Goal: Task Accomplishment & Management: Complete application form

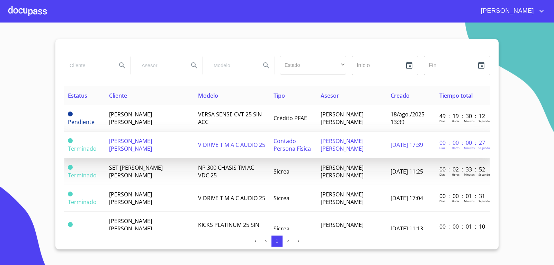
click at [207, 150] on td "V DRIVE T M A C AUDIO 25" at bounding box center [232, 145] width 76 height 27
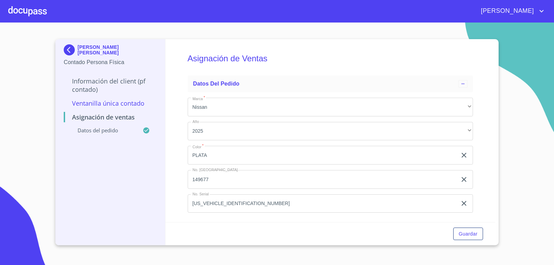
click at [41, 9] on div at bounding box center [27, 11] width 38 height 22
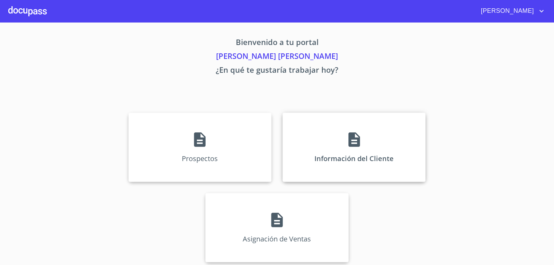
click at [352, 129] on div "Información del Cliente" at bounding box center [354, 147] width 143 height 69
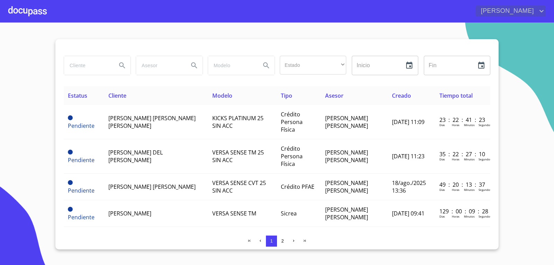
click at [539, 12] on icon "account of current user" at bounding box center [542, 11] width 8 height 8
click at [451, 37] on div at bounding box center [277, 132] width 554 height 265
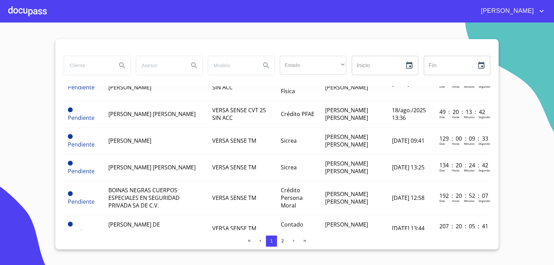
scroll to position [173, 0]
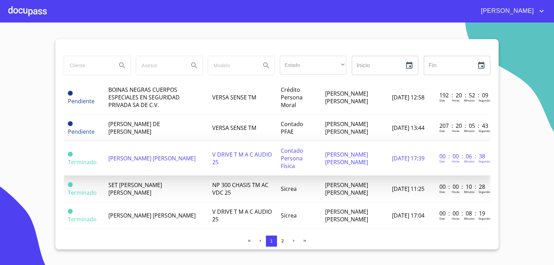
click at [139, 144] on td "[PERSON_NAME] [PERSON_NAME]" at bounding box center [156, 158] width 104 height 34
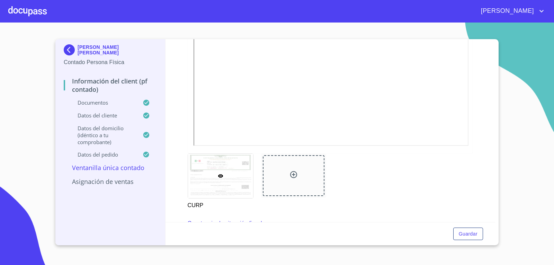
scroll to position [624, 0]
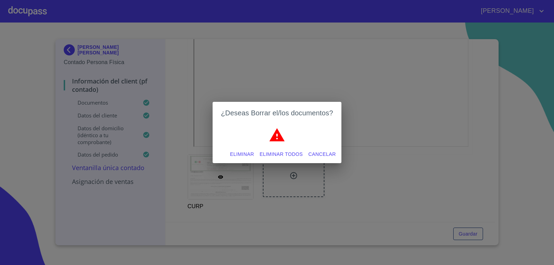
click at [325, 156] on span "Cancelar" at bounding box center [322, 154] width 27 height 9
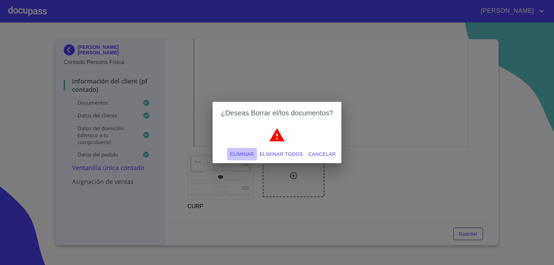
click at [241, 154] on span "Eliminar" at bounding box center [242, 154] width 24 height 9
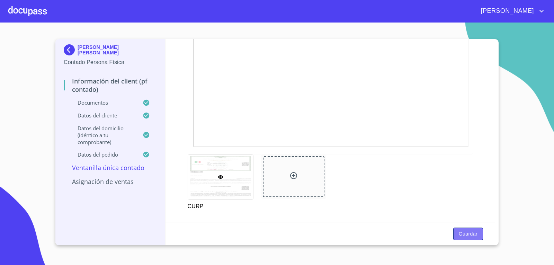
click at [476, 234] on span "Guardar" at bounding box center [468, 234] width 19 height 9
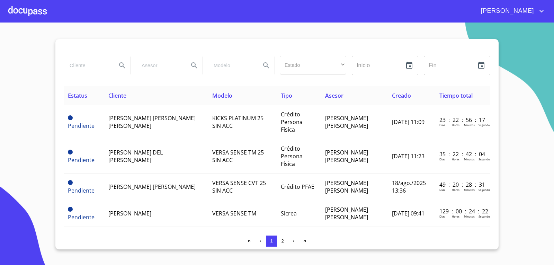
click at [30, 11] on div at bounding box center [27, 11] width 38 height 22
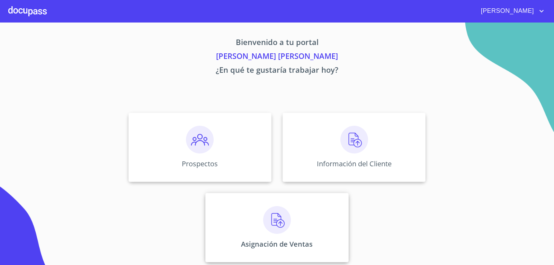
click at [291, 236] on div "Asignación de Ventas" at bounding box center [276, 227] width 143 height 69
